Goal: Task Accomplishment & Management: Use online tool/utility

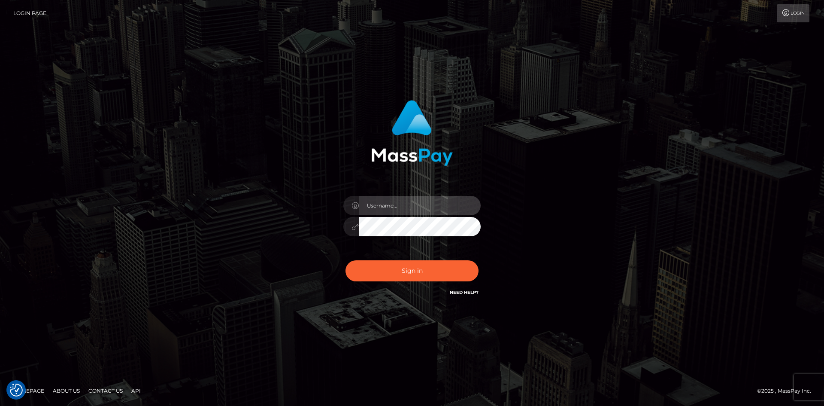
click at [435, 200] on input "text" at bounding box center [420, 205] width 122 height 19
click at [422, 212] on input "text" at bounding box center [420, 205] width 122 height 19
click at [402, 214] on input "text" at bounding box center [420, 205] width 122 height 19
click at [406, 208] on input "text" at bounding box center [420, 205] width 122 height 19
click at [415, 207] on input "text" at bounding box center [420, 205] width 122 height 19
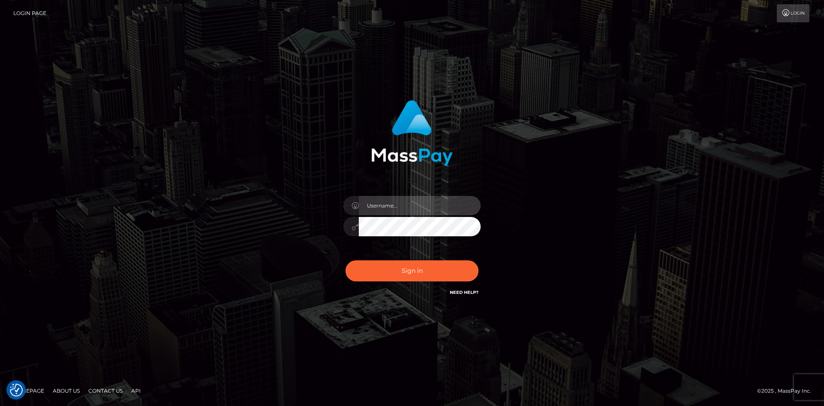
click at [415, 207] on input "text" at bounding box center [420, 205] width 122 height 19
click at [418, 208] on input "text" at bounding box center [420, 205] width 122 height 19
click at [397, 214] on input "text" at bounding box center [420, 205] width 122 height 19
click at [411, 203] on input "text" at bounding box center [420, 205] width 122 height 19
paste input "faisal_uplift"
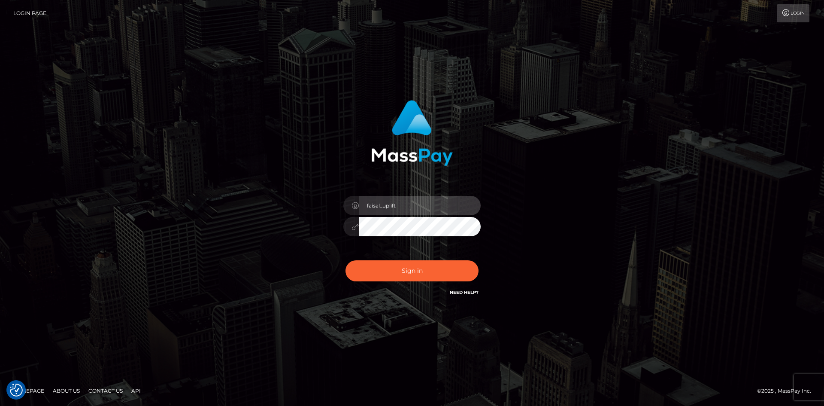
type input "faisal_uplift"
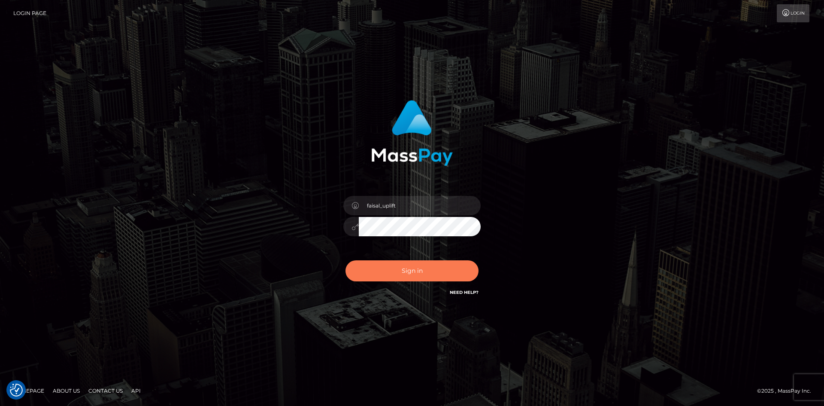
click at [445, 263] on button "Sign in" at bounding box center [411, 270] width 133 height 21
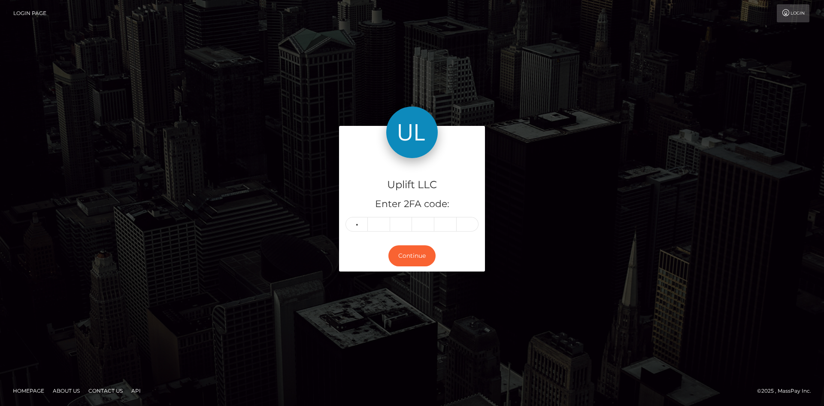
type input "2"
type input "9"
type input "1"
type input "8"
type input "7"
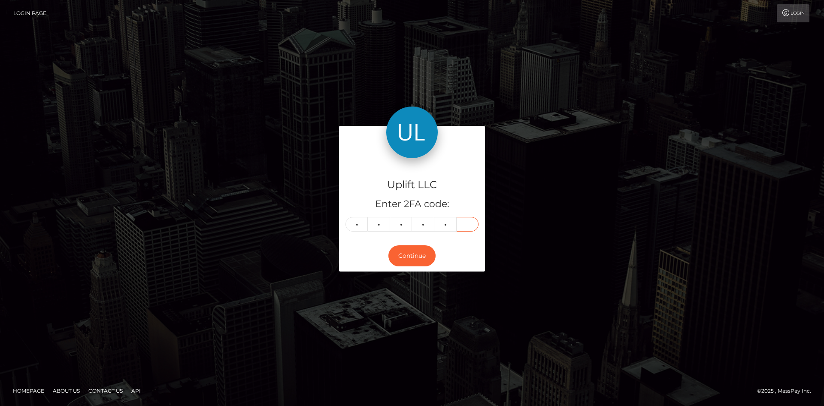
type input "4"
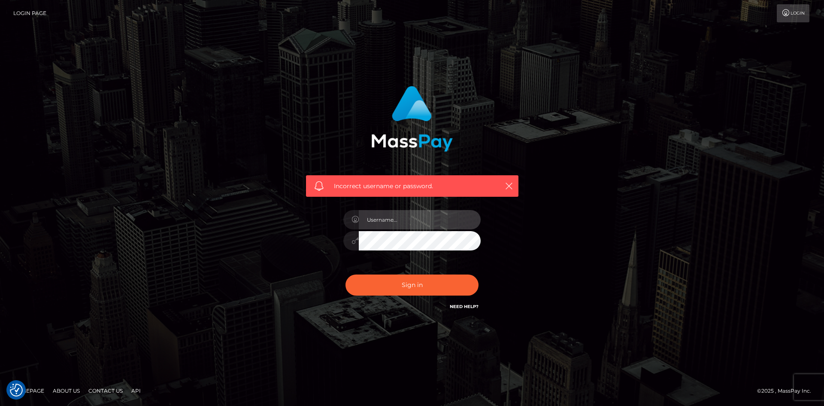
click at [405, 221] on input "text" at bounding box center [420, 219] width 122 height 19
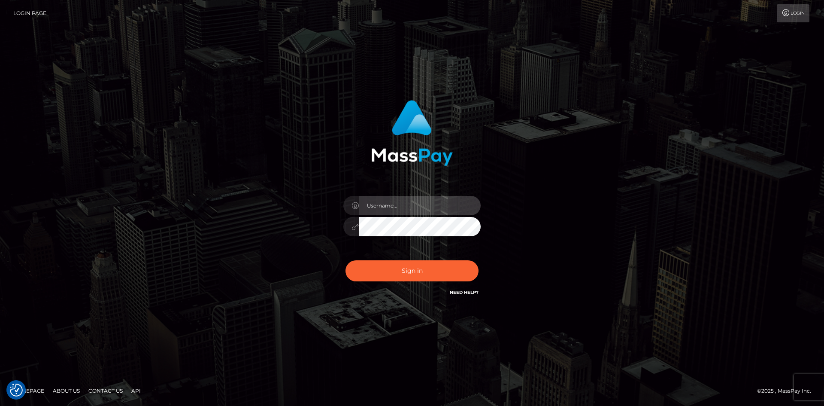
click at [411, 210] on input "text" at bounding box center [420, 205] width 122 height 19
click at [475, 203] on span at bounding box center [475, 205] width 7 height 7
type input "faisal_uplift"
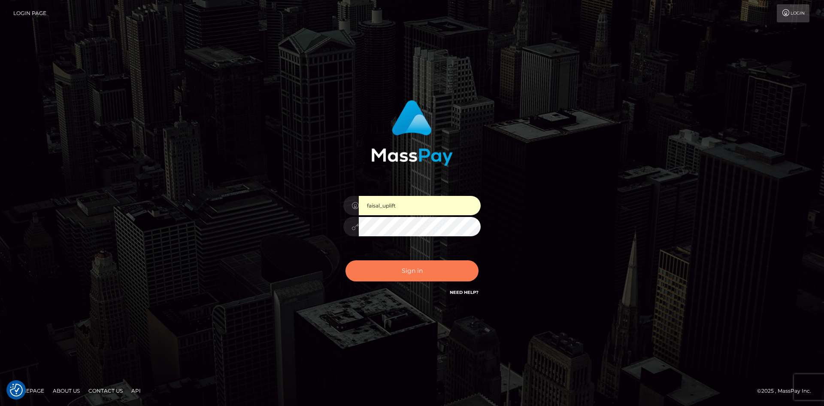
click at [407, 277] on button "Sign in" at bounding box center [411, 270] width 133 height 21
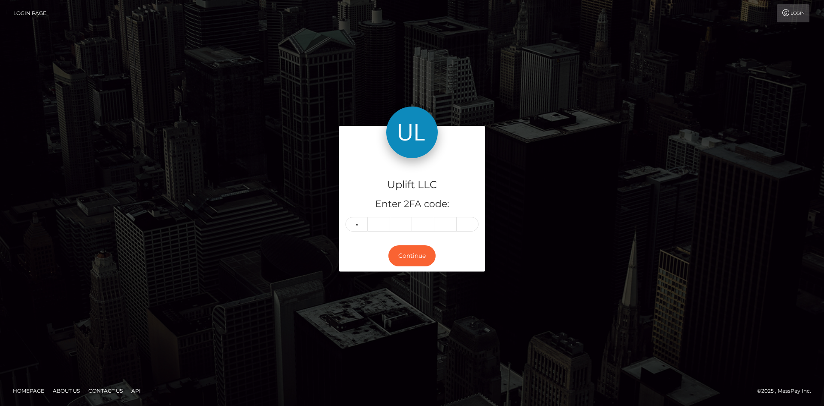
type input "3"
type input "8"
type input "0"
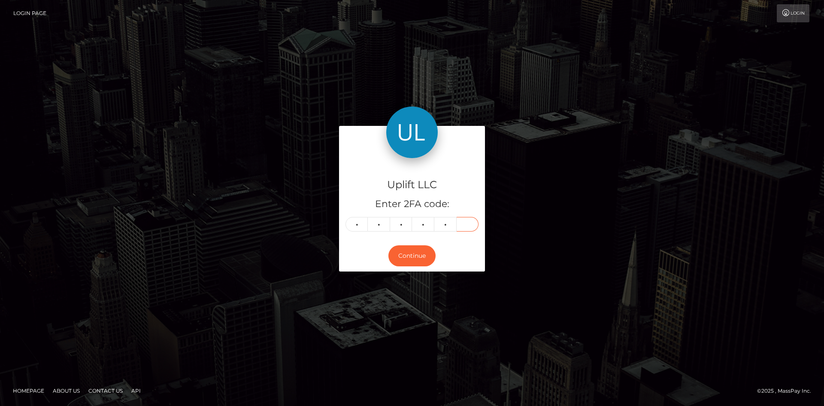
type input "7"
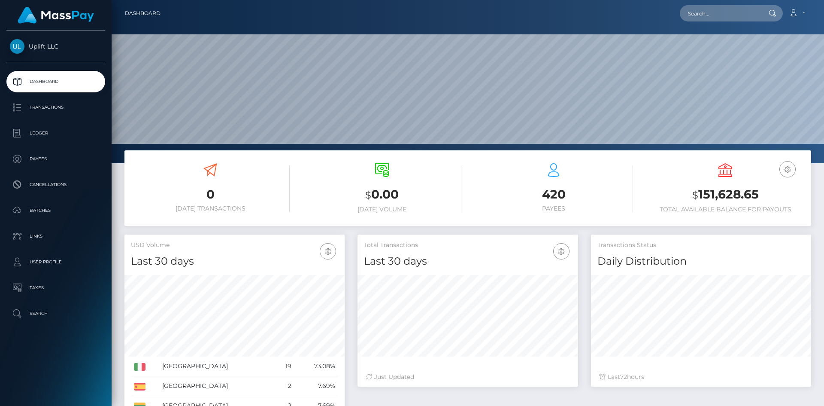
scroll to position [152, 221]
click at [54, 213] on p "Batches" at bounding box center [56, 210] width 92 height 13
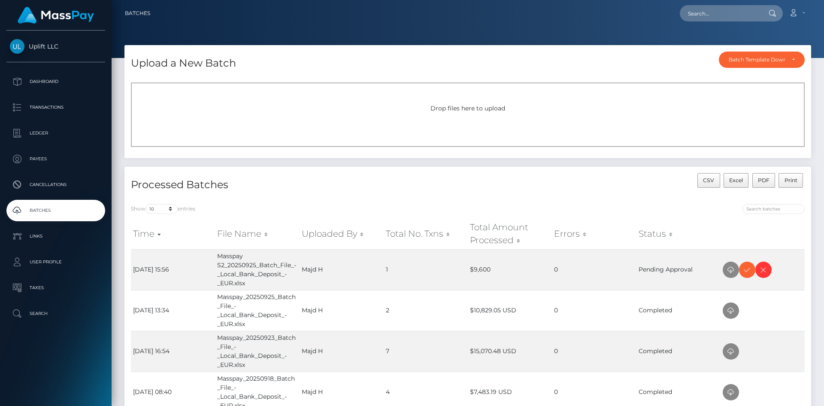
click at [480, 106] on span "Drop files here to upload" at bounding box center [467, 108] width 75 height 8
